Goal: Find specific page/section: Find specific page/section

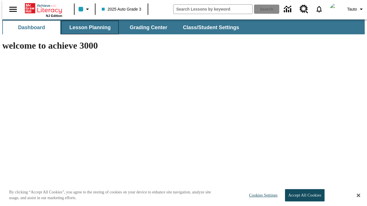
click at [88, 28] on span "Lesson Planning" at bounding box center [89, 27] width 41 height 7
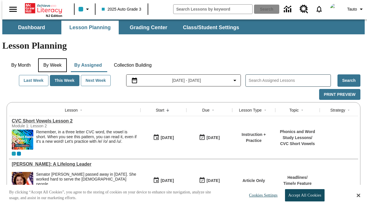
click at [51, 58] on button "By Week" at bounding box center [52, 65] width 29 height 14
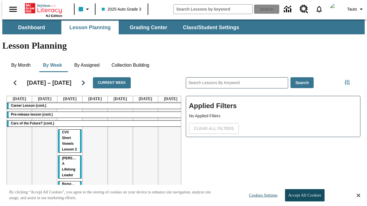
click at [168, 144] on tr "Career Lesson (cont.) Pre-release lesson (cont.) Cars of the Future? (cont.) CV…" at bounding box center [95, 164] width 176 height 125
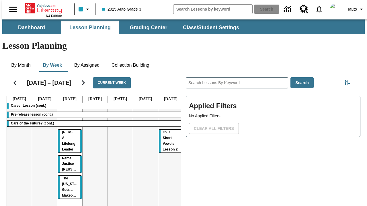
click at [164, 130] on span "CVC Short Vowels Lesson 2" at bounding box center [170, 140] width 15 height 21
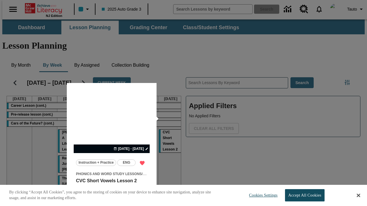
scroll to position [36, 0]
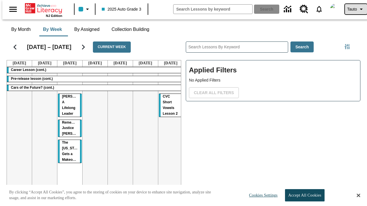
click at [353, 9] on span "Tauto" at bounding box center [352, 9] width 10 height 6
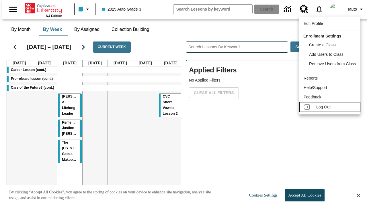
click at [330, 107] on span "Log Out" at bounding box center [323, 107] width 14 height 5
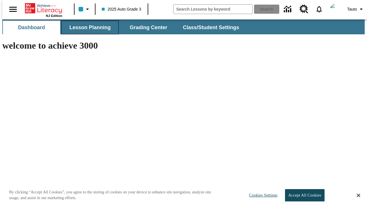
click at [88, 28] on span "Lesson Planning" at bounding box center [89, 27] width 41 height 7
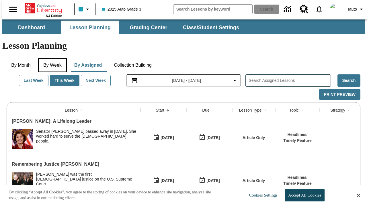
click at [51, 58] on button "By Week" at bounding box center [52, 65] width 29 height 14
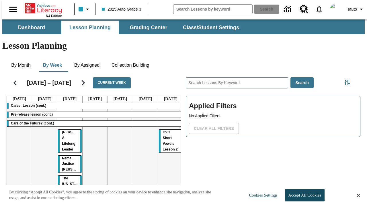
click at [67, 142] on tr "Career Lesson (cont.) Pre-release lesson (cont.) Cars of the Future? (cont.) Di…" at bounding box center [95, 164] width 176 height 124
